Goal: Information Seeking & Learning: Learn about a topic

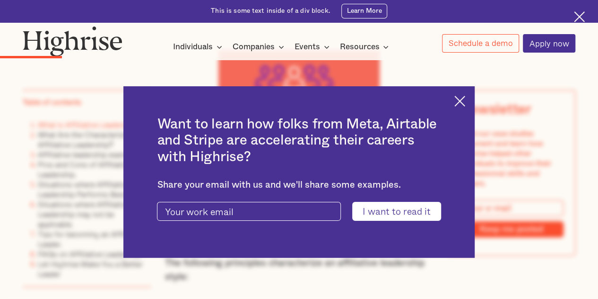
scroll to position [1520, 0]
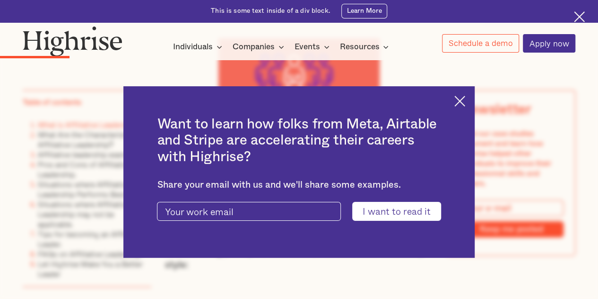
click at [466, 100] on img at bounding box center [460, 101] width 11 height 11
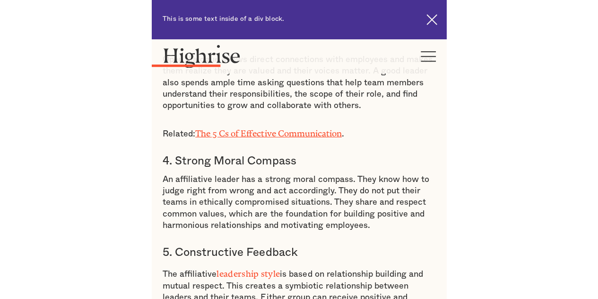
scroll to position [1626, 0]
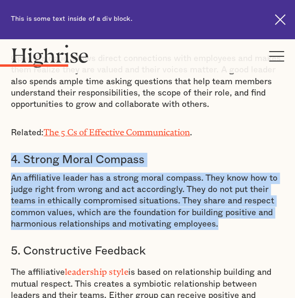
drag, startPoint x: 223, startPoint y: 177, endPoint x: 13, endPoint y: 118, distance: 218.2
click at [156, 153] on h3 "4. Strong Moral Compass" at bounding box center [147, 160] width 273 height 14
drag, startPoint x: 228, startPoint y: 179, endPoint x: 14, endPoint y: 112, distance: 224.2
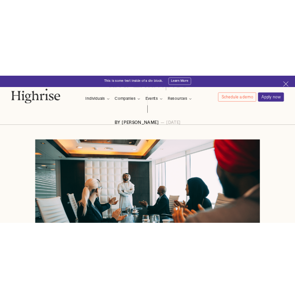
scroll to position [194, 0]
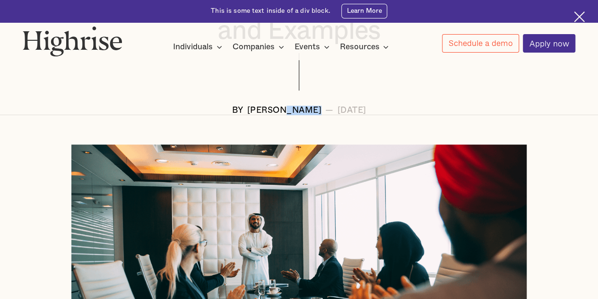
drag, startPoint x: 293, startPoint y: 114, endPoint x: 258, endPoint y: 113, distance: 34.6
click at [258, 113] on div "[PERSON_NAME]" at bounding box center [284, 110] width 75 height 9
copy div "Langat"
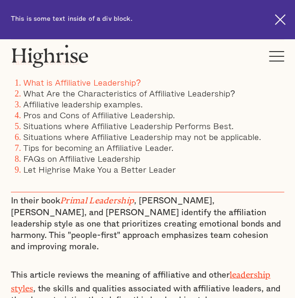
scroll to position [366, 0]
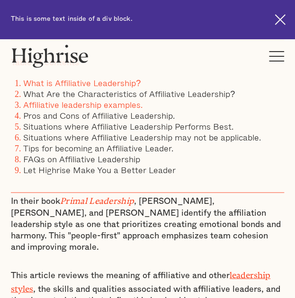
click at [122, 100] on link "Affiliative leadership examples." at bounding box center [82, 103] width 119 height 13
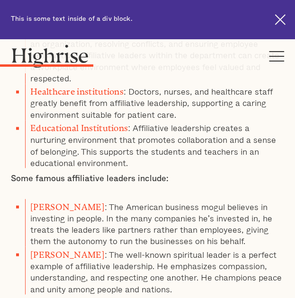
scroll to position [2076, 0]
